Goal: Information Seeking & Learning: Understand process/instructions

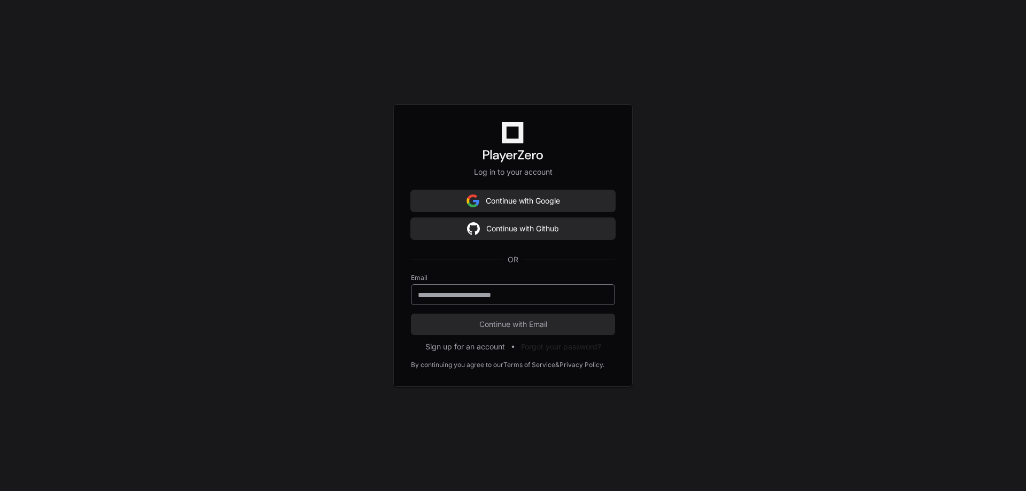
click at [477, 296] on input "email" at bounding box center [513, 295] width 190 height 11
type input "**********"
click at [498, 323] on span "Continue with Email" at bounding box center [513, 324] width 204 height 11
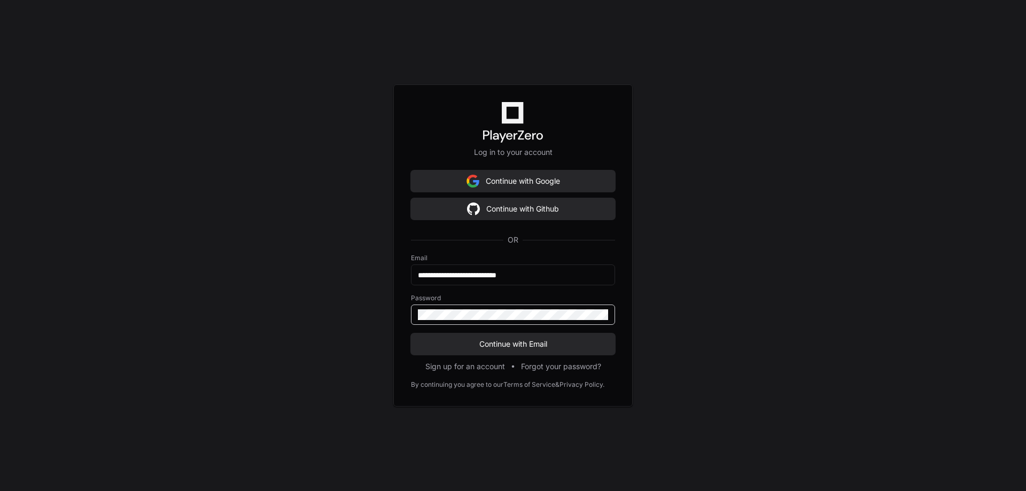
click at [411, 334] on button "Continue with Email" at bounding box center [513, 344] width 204 height 21
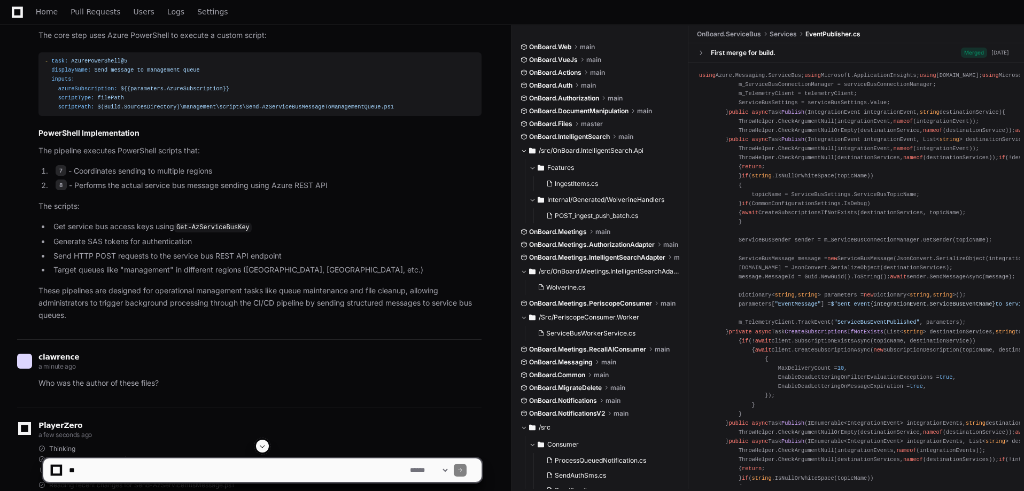
scroll to position [1089, 0]
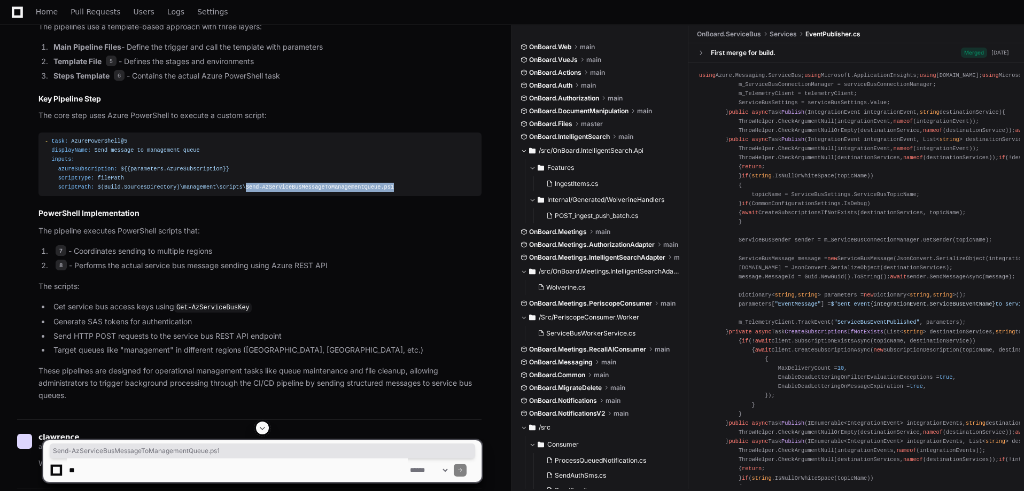
drag, startPoint x: 230, startPoint y: 186, endPoint x: 369, endPoint y: 185, distance: 139.0
click at [371, 184] on div "- task: AzurePowerShell@5 displayName: Send message to management queue inputs:…" at bounding box center [260, 164] width 430 height 55
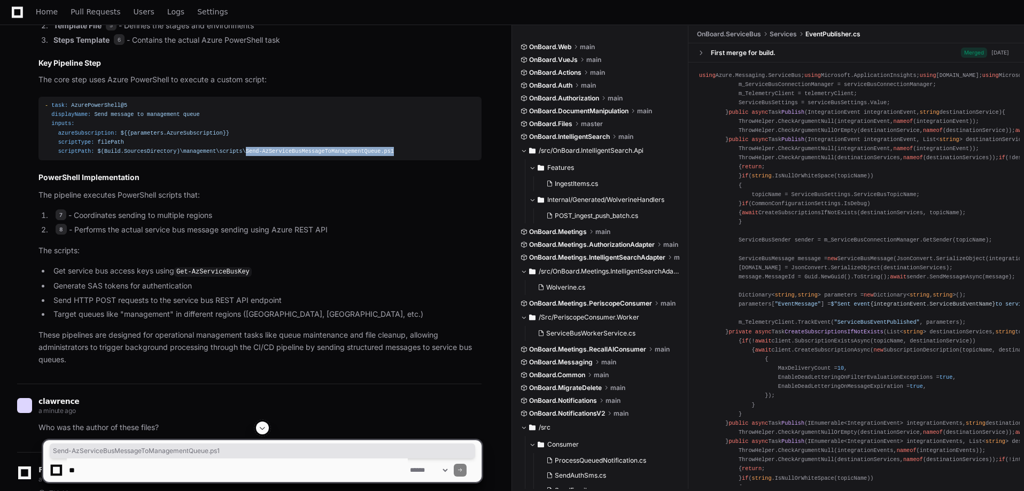
scroll to position [1123, 0]
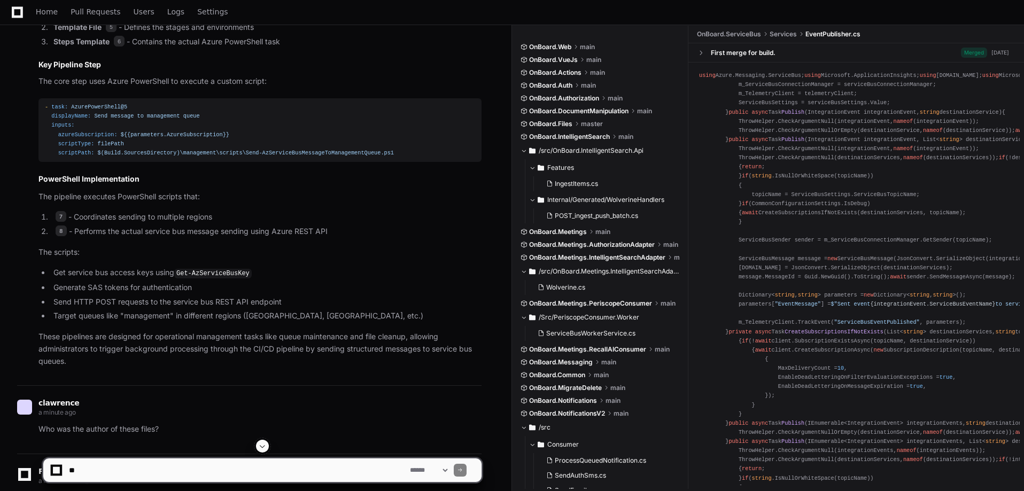
click at [375, 140] on div "- task: AzurePowerShell@5 displayName: Send message to management queue inputs:…" at bounding box center [260, 130] width 430 height 55
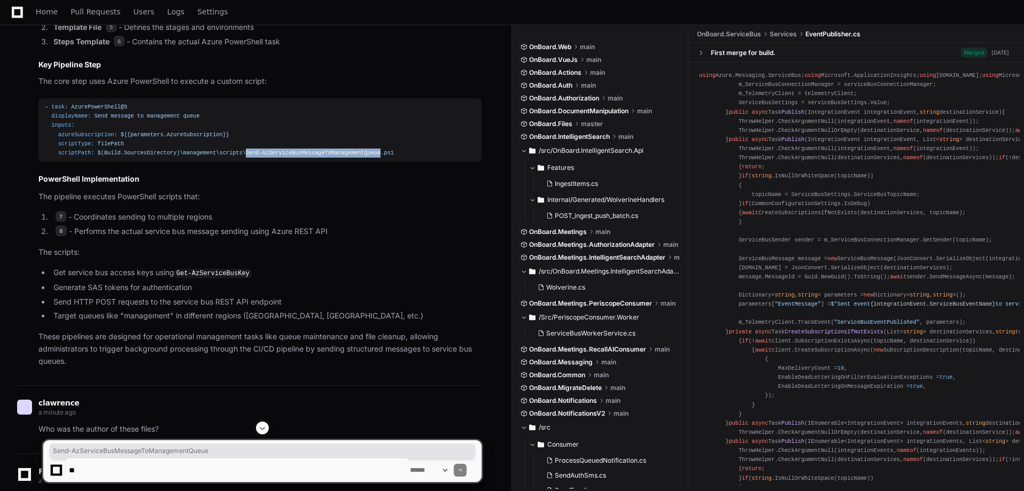
drag, startPoint x: 229, startPoint y: 151, endPoint x: 352, endPoint y: 150, distance: 122.9
click at [352, 150] on span "$(Build.SourcesDirectory)\management\scripts\Send-AzServiceBusMessageToManageme…" at bounding box center [246, 153] width 296 height 6
copy span "Send-AzServiceBusMessageToManagementQueue"
